Goal: Information Seeking & Learning: Learn about a topic

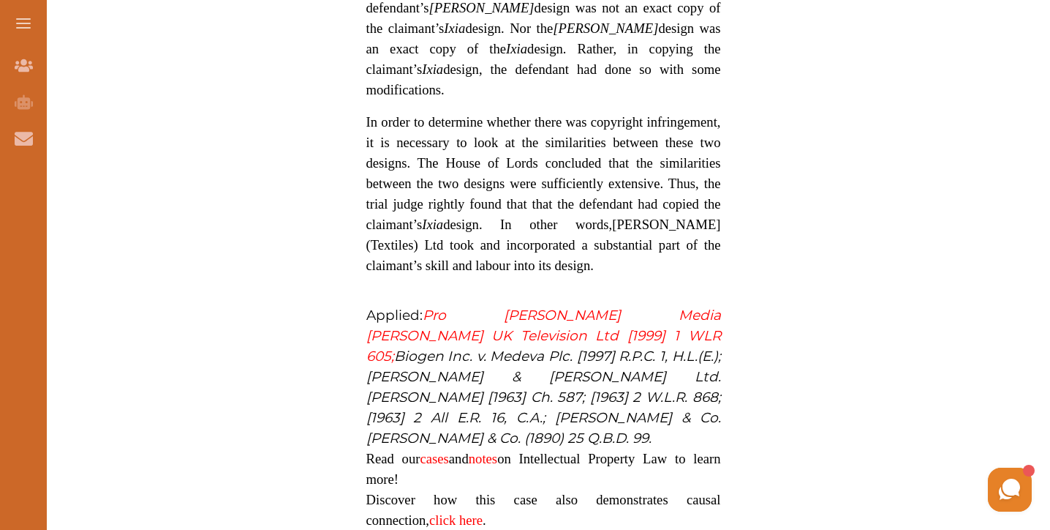
scroll to position [1622, 0]
click at [469, 231] on span "In order to determine whether there was copyright infringement, it is necessary…" at bounding box center [543, 172] width 355 height 118
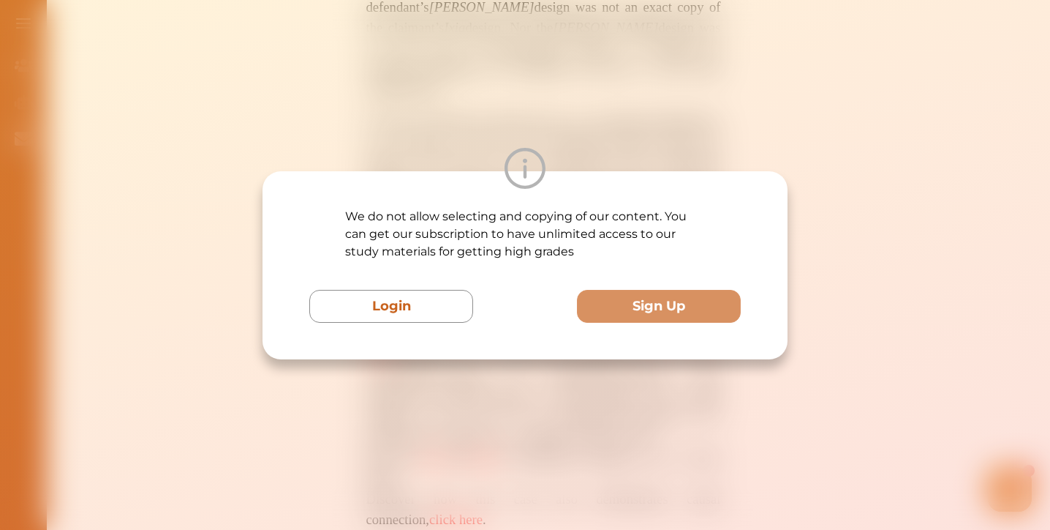
click at [477, 374] on div "We do not allow selecting and copying of our content. You can get our subscript…" at bounding box center [525, 265] width 1050 height 530
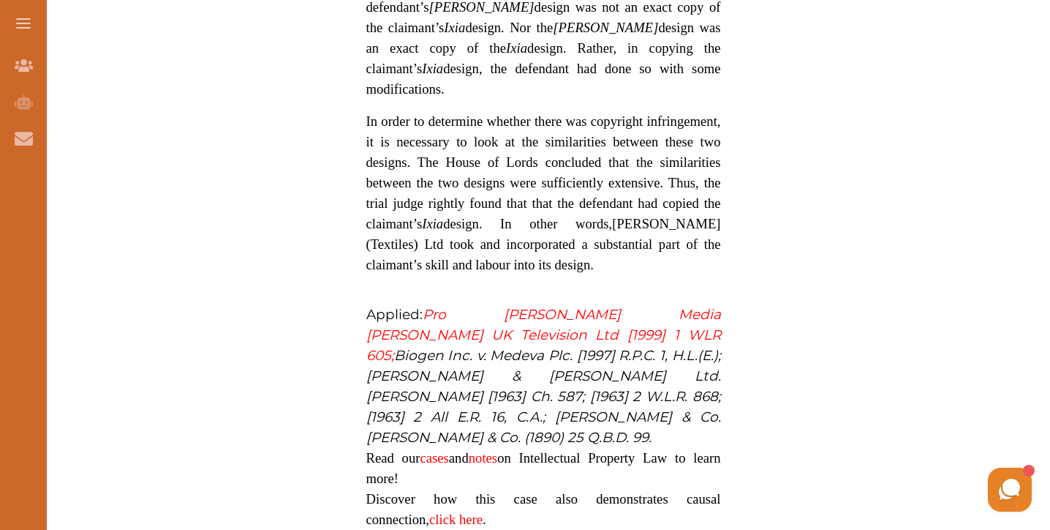
click at [486, 231] on span "In order to determine whether there was copyright infringement, it is necessary…" at bounding box center [543, 172] width 355 height 118
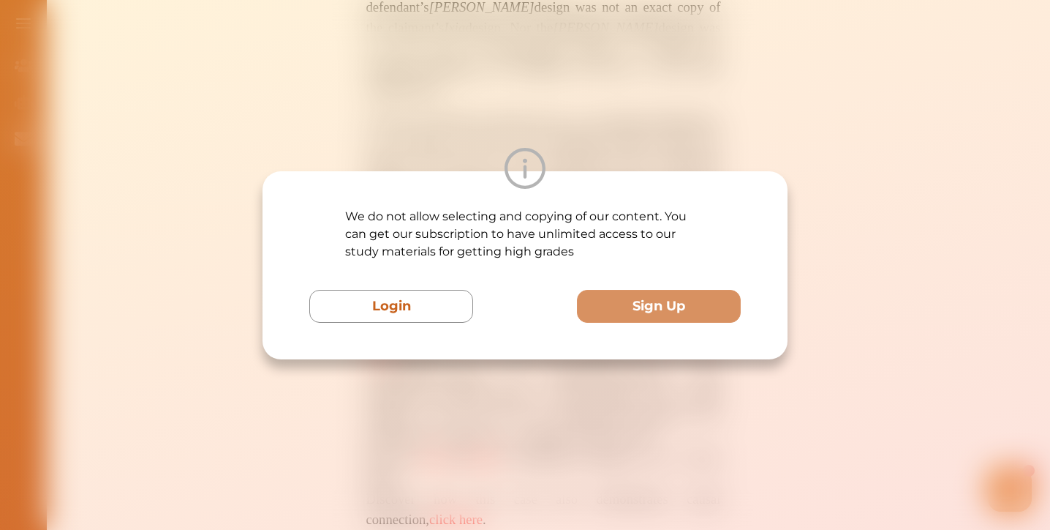
click at [483, 361] on div "We do not allow selecting and copying of our content. You can get our subscript…" at bounding box center [525, 265] width 1050 height 530
